Goal: Task Accomplishment & Management: Complete application form

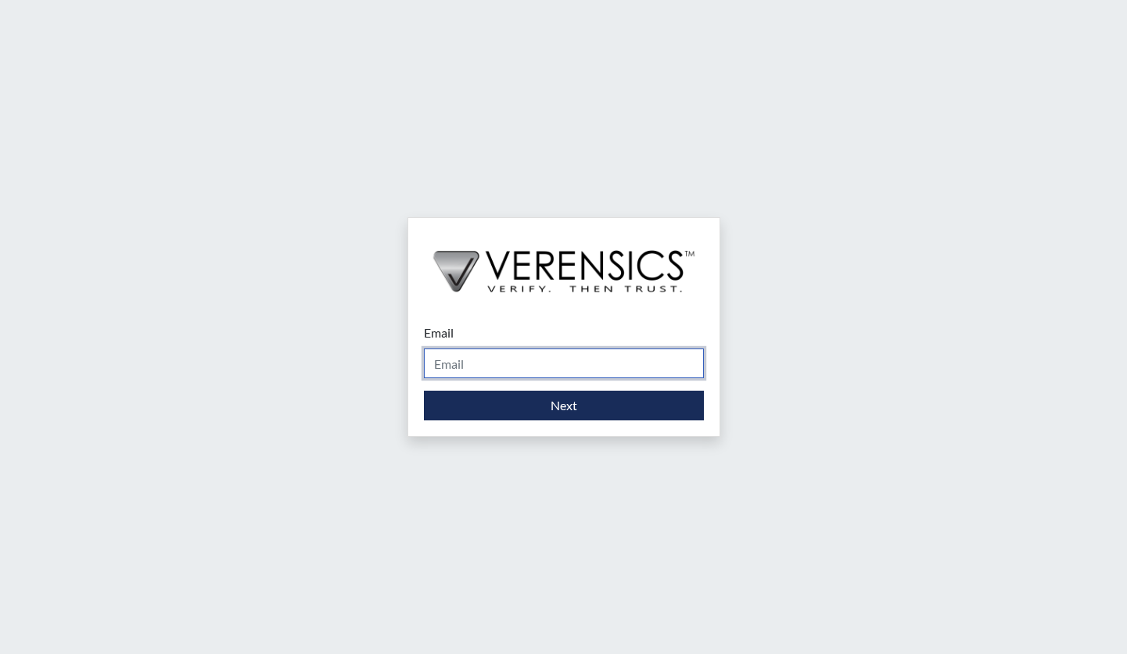
type input "[PERSON_NAME][EMAIL_ADDRESS][DOMAIN_NAME]"
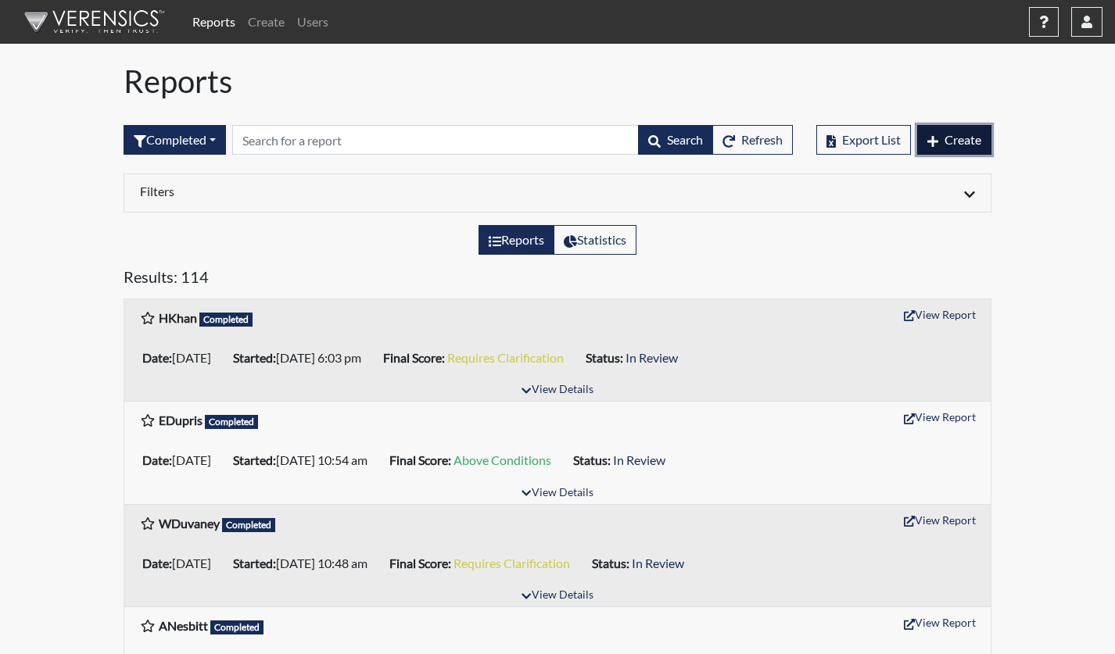
click at [960, 136] on span "Create" at bounding box center [962, 139] width 37 height 15
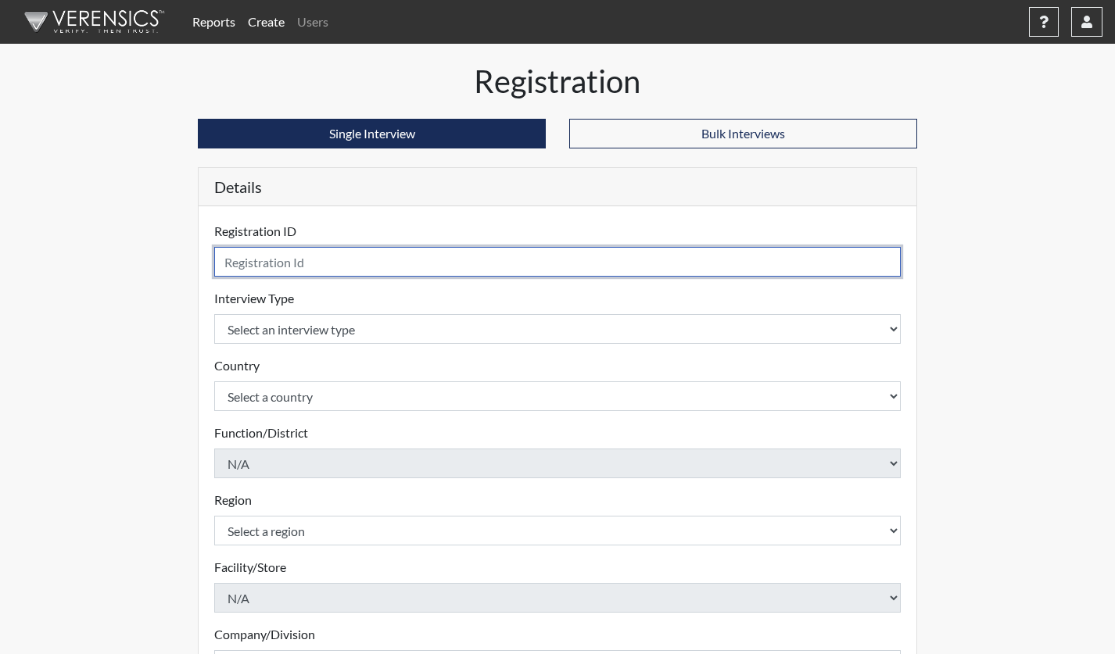
click at [470, 268] on input "text" at bounding box center [557, 262] width 686 height 30
paste input "[EMAIL_ADDRESS][DOMAIN_NAME]"
type input "[EMAIL_ADDRESS][DOMAIN_NAME]"
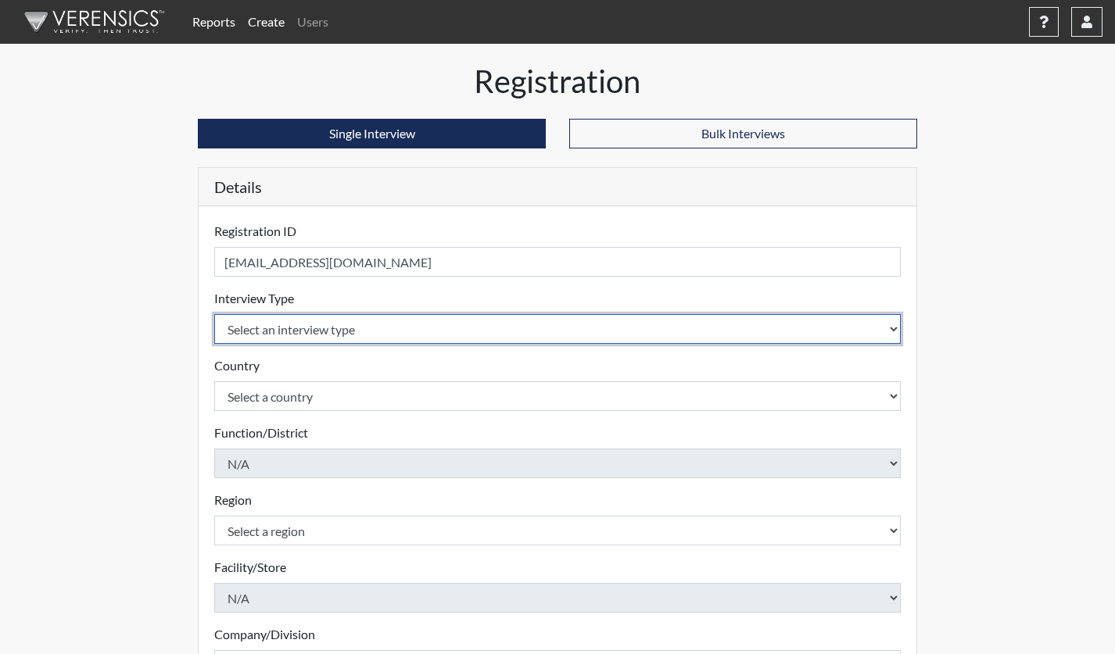
click at [429, 318] on select "Select an interview type Pre-Employment" at bounding box center [557, 329] width 686 height 30
select select "c2470aee-a530-11ea-a930-026c882af335"
click at [214, 314] on select "Select an interview type Pre-Employment" at bounding box center [557, 329] width 686 height 30
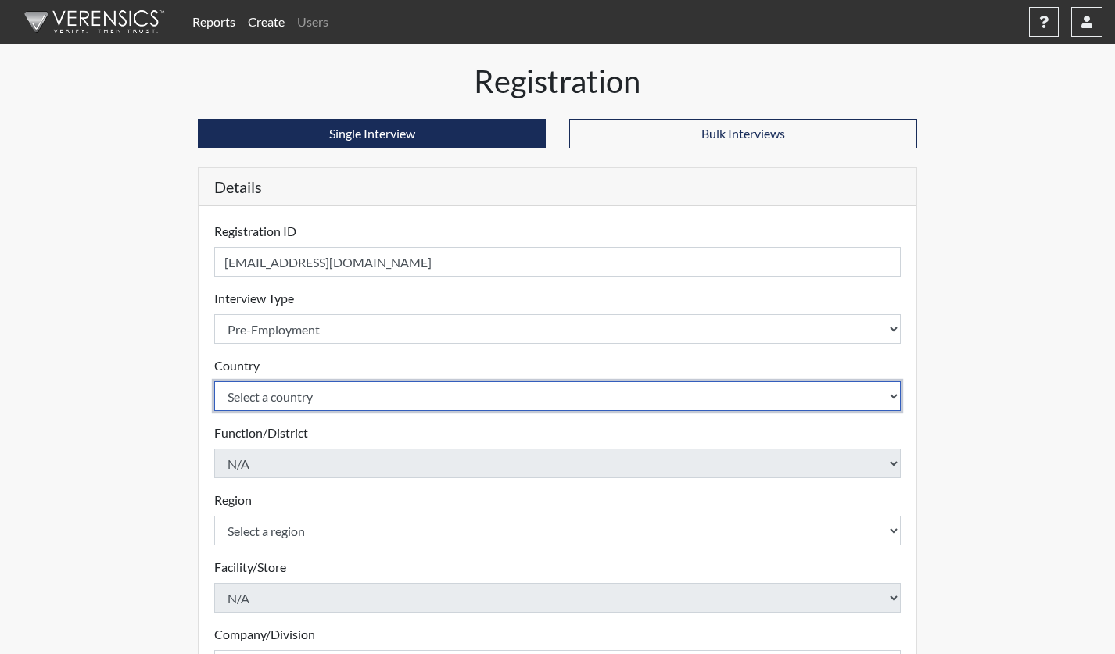
click at [276, 396] on select "Select a country [GEOGRAPHIC_DATA] [GEOGRAPHIC_DATA]" at bounding box center [557, 397] width 686 height 30
select select "united-states-of-[GEOGRAPHIC_DATA]"
click at [214, 382] on select "Select a country [GEOGRAPHIC_DATA] [GEOGRAPHIC_DATA]" at bounding box center [557, 397] width 686 height 30
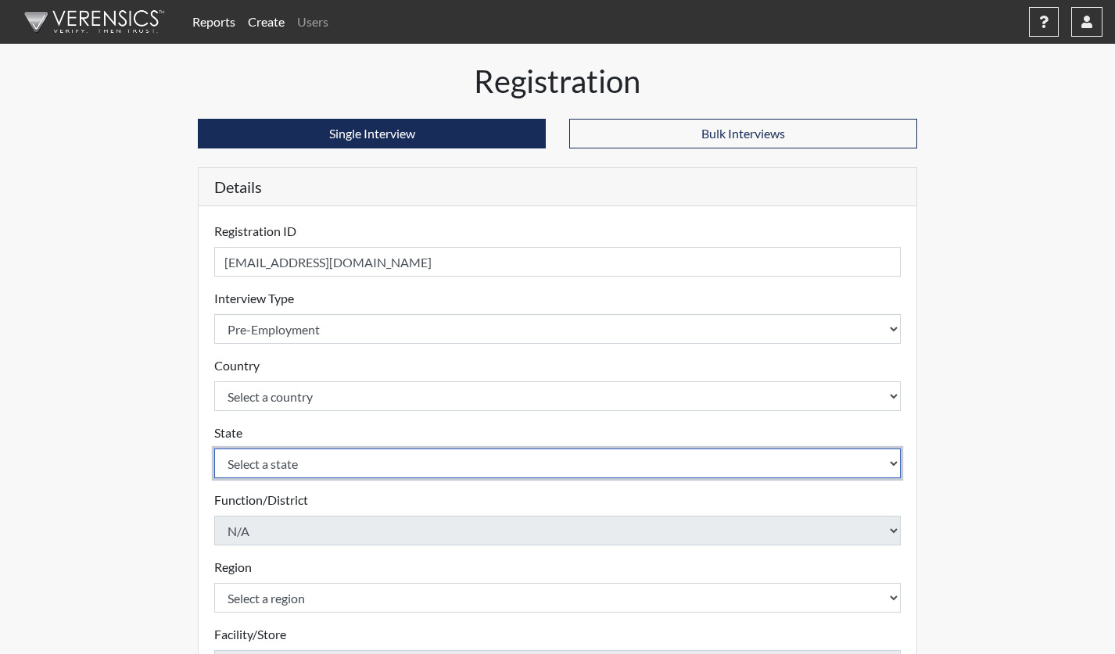
click at [307, 472] on select "Select a state [US_STATE] [US_STATE] [US_STATE] [US_STATE] [US_STATE] [US_STATE…" at bounding box center [557, 464] width 686 height 30
select select "VA"
click at [214, 449] on select "Select a state [US_STATE] [US_STATE] [US_STATE] [US_STATE] [US_STATE] [US_STATE…" at bounding box center [557, 464] width 686 height 30
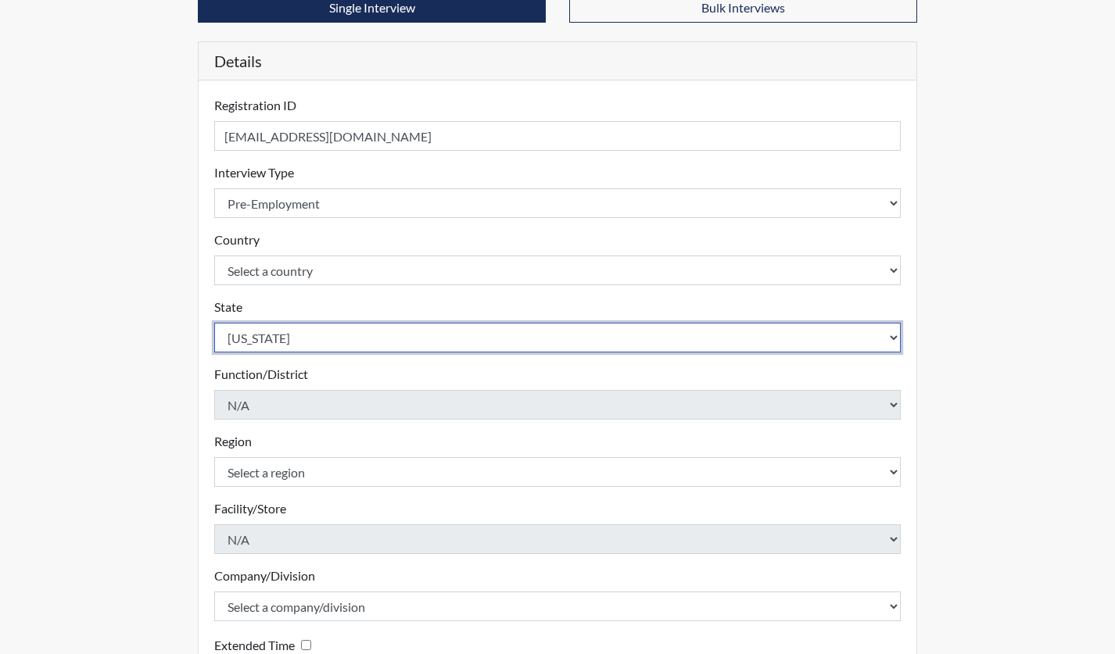
scroll to position [235, 0]
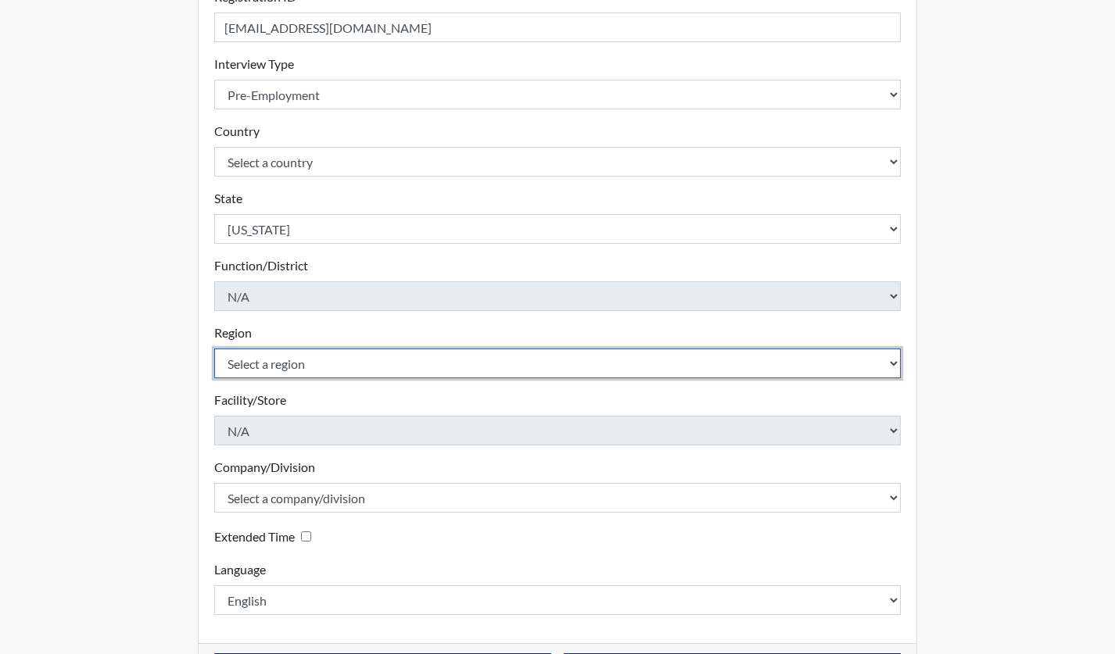
click at [313, 360] on select "Select a region [GEOGRAPHIC_DATA]" at bounding box center [557, 364] width 686 height 30
select select "d73e6870-864b-4b2f-a342-3d2bbe351c20"
click at [214, 349] on select "Select a region [GEOGRAPHIC_DATA]" at bounding box center [557, 364] width 686 height 30
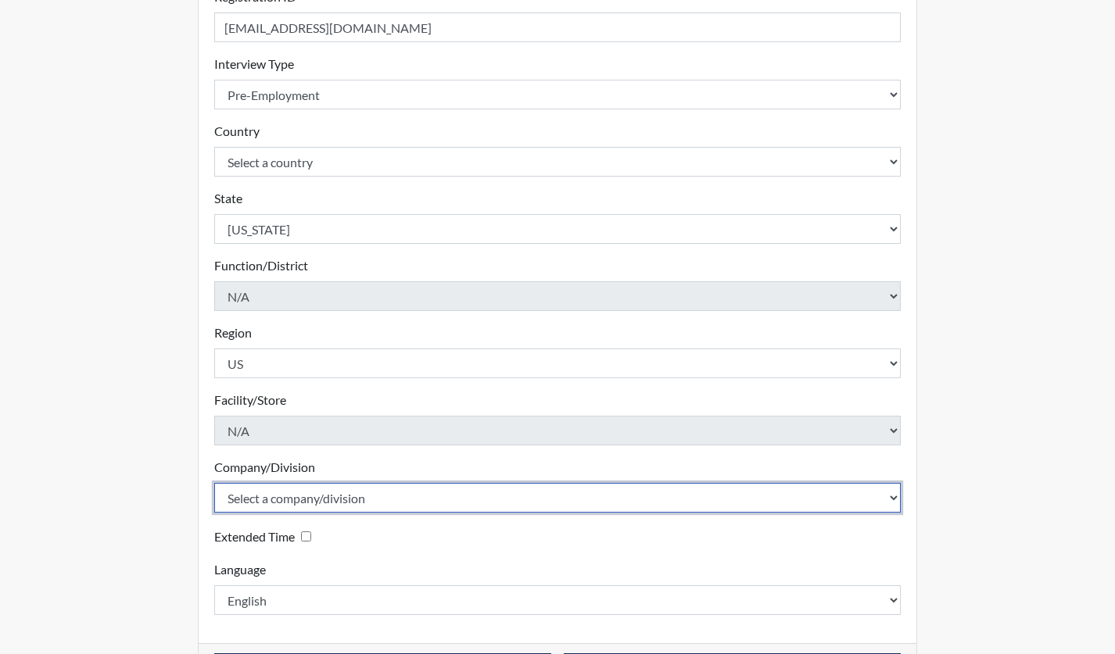
click at [345, 492] on select "Select a company/division Amuddle EVER Elephant Essay GlendaInc INNER Lionheart…" at bounding box center [557, 498] width 686 height 30
select select "68468a41-46e9-44d3-b2a9-90335604dd97"
click at [214, 483] on select "Select a company/division Amuddle EVER Elephant Essay GlendaInc INNER Lionheart…" at bounding box center [557, 498] width 686 height 30
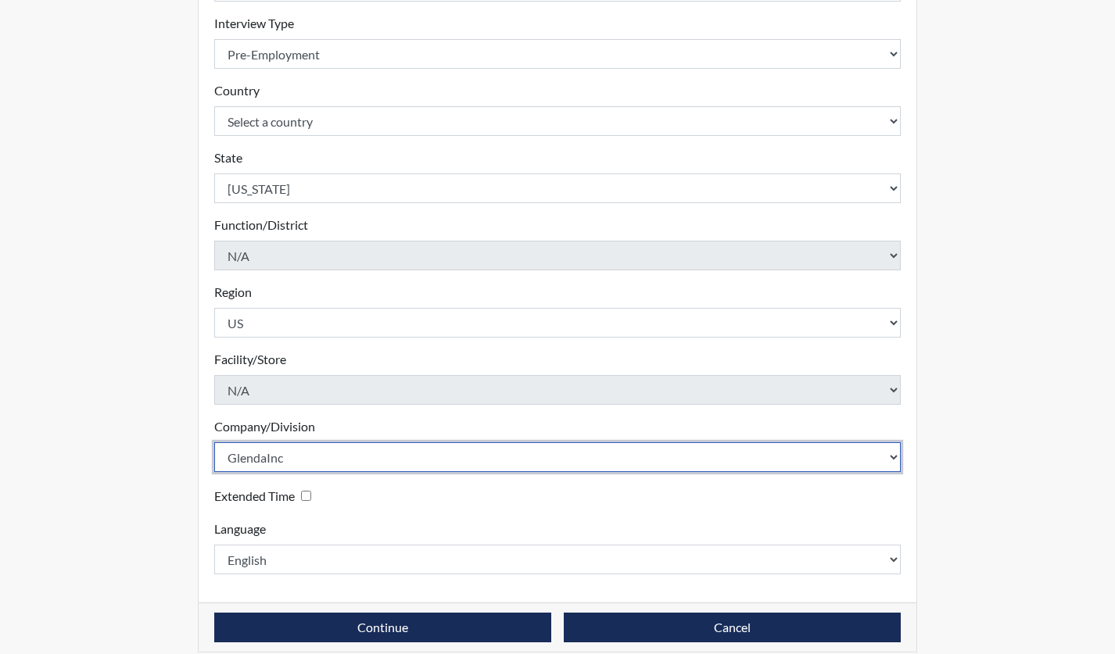
scroll to position [292, 0]
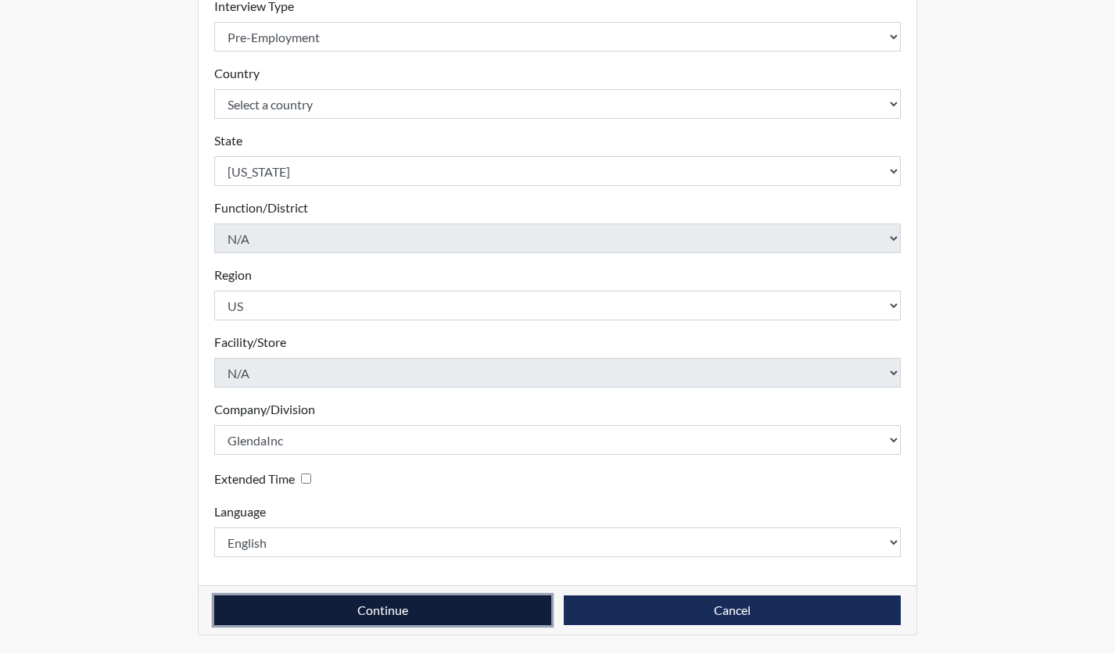
click at [409, 618] on button "Continue" at bounding box center [382, 611] width 337 height 30
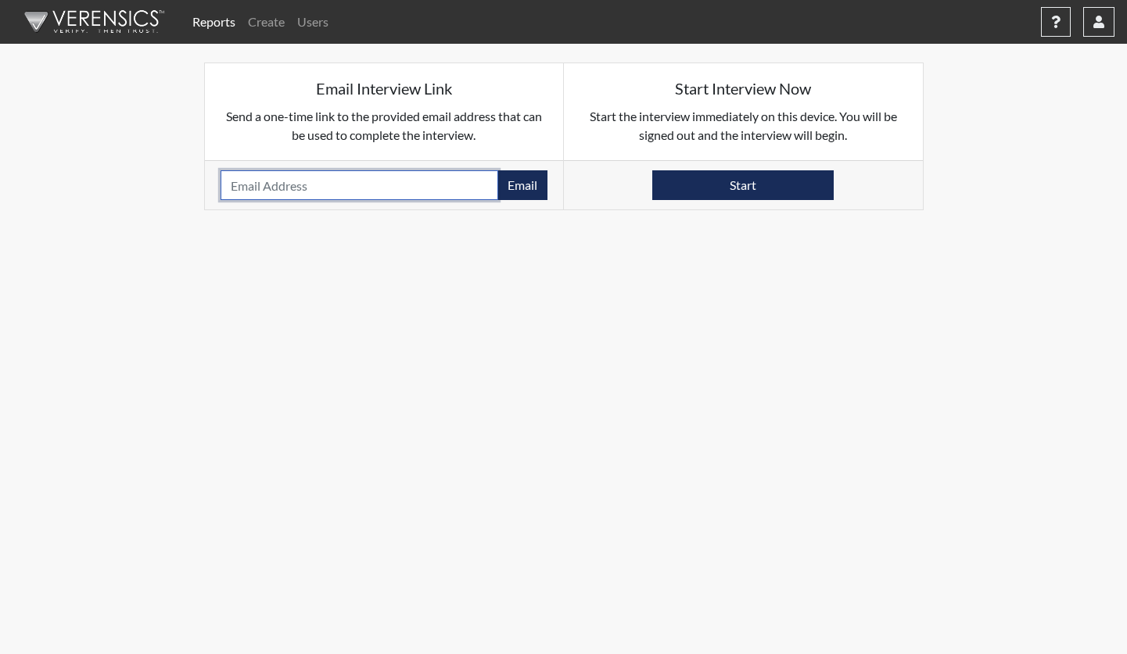
click at [317, 194] on input "email" at bounding box center [359, 185] width 278 height 30
paste input "[EMAIL_ADDRESS][DOMAIN_NAME]"
type input "[EMAIL_ADDRESS][DOMAIN_NAME]"
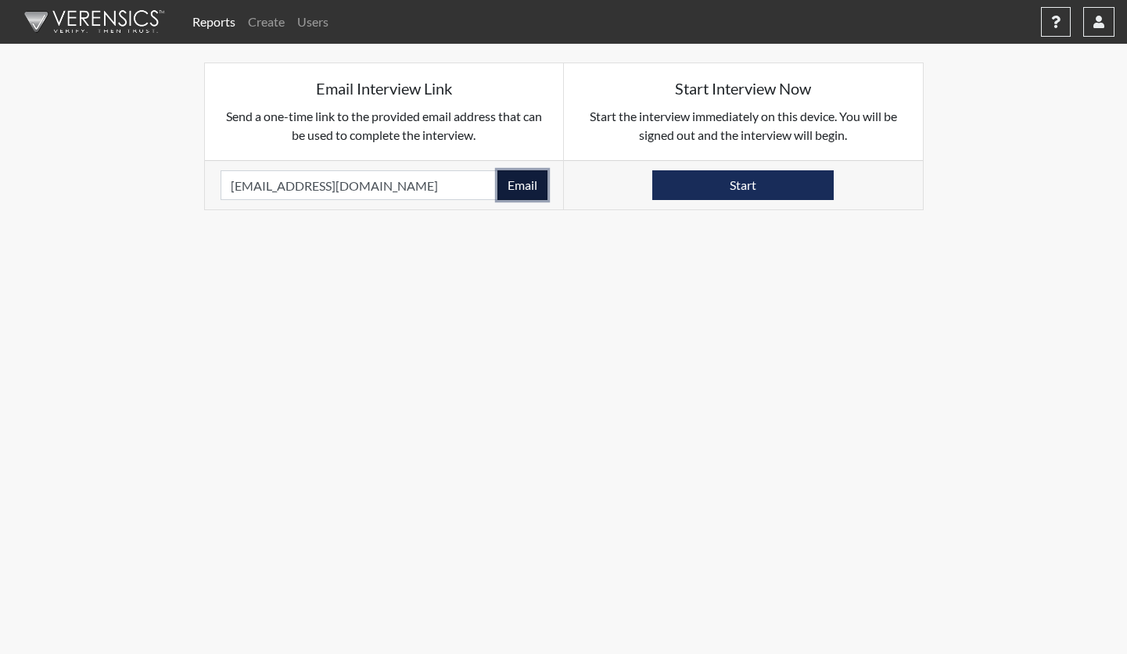
click at [518, 184] on button "Email" at bounding box center [522, 185] width 50 height 30
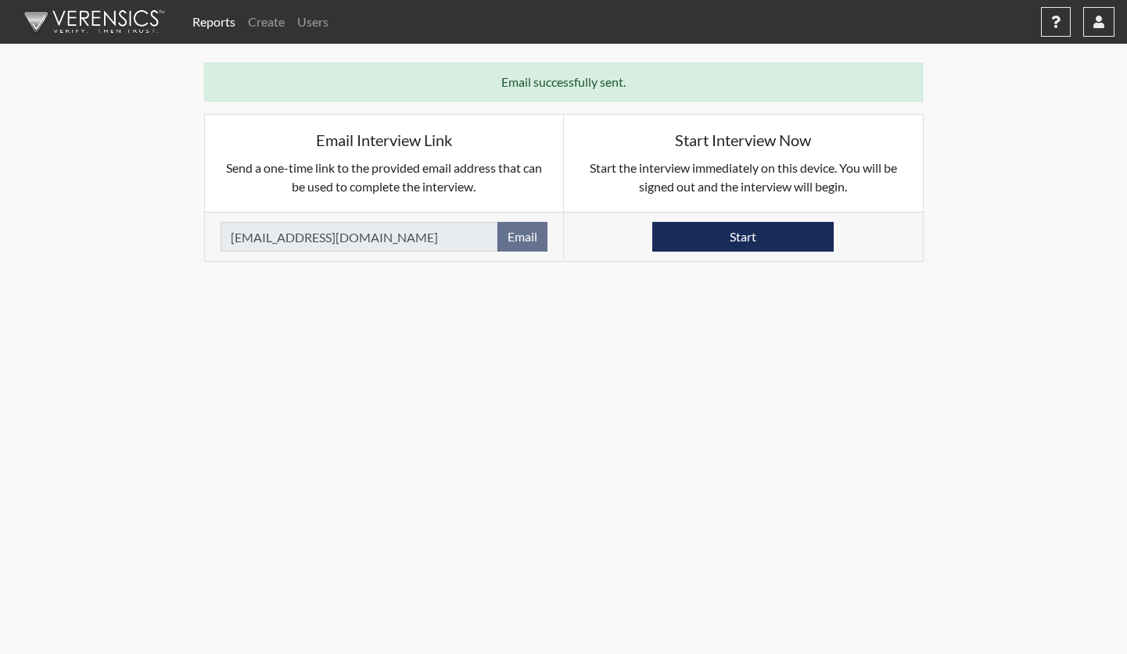
click at [214, 21] on link "Reports" at bounding box center [214, 21] width 56 height 31
